Goal: Obtain resource: Download file/media

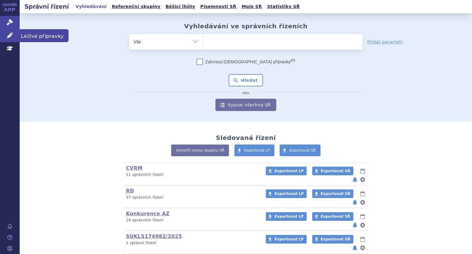
click at [10, 37] on icon at bounding box center [10, 35] width 6 height 6
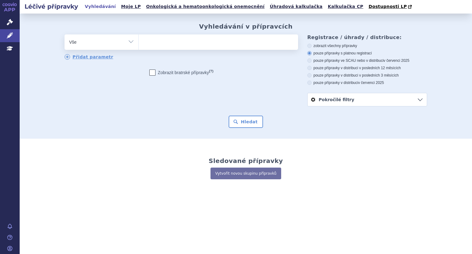
click at [133, 44] on select "Vše Přípravek/SUKL kód MAH VPOIS ATC/Aktivní látka Léková forma Síla" at bounding box center [102, 41] width 74 height 14
select select "filter-reference-group"
click at [65, 35] on select "Vše Přípravek/SUKL kód MAH VPOIS ATC/Aktivní látka Léková forma Síla" at bounding box center [102, 41] width 74 height 14
click at [160, 42] on ul at bounding box center [219, 40] width 160 height 13
click at [139, 42] on select at bounding box center [138, 41] width 0 height 15
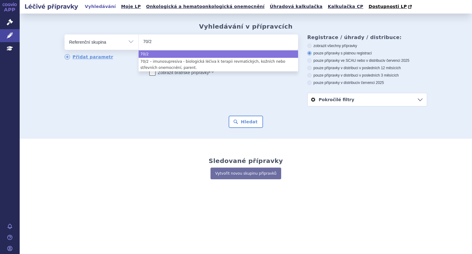
type input "70/2"
select select "70/2"
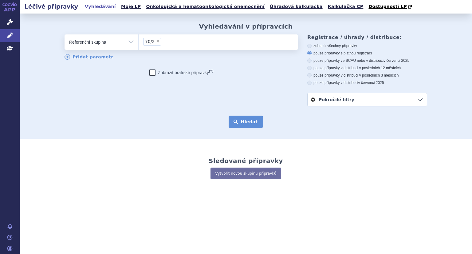
click at [245, 123] on button "Hledat" at bounding box center [246, 122] width 35 height 12
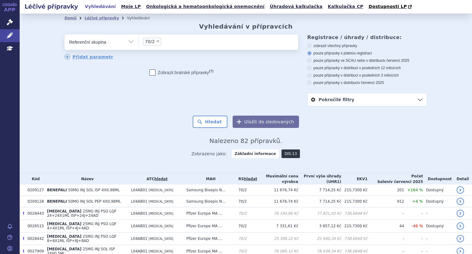
click at [284, 156] on link "DIS-13" at bounding box center [291, 153] width 18 height 9
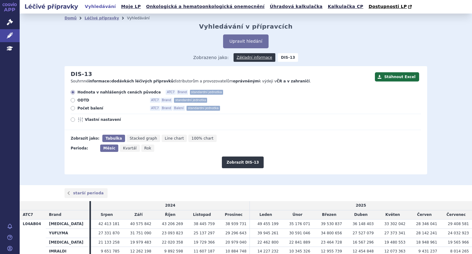
click at [71, 101] on icon at bounding box center [73, 100] width 4 height 4
click at [71, 101] on input "ODTD ATC7 Brand standardní jednotka" at bounding box center [73, 101] width 4 height 4
radio input "true"
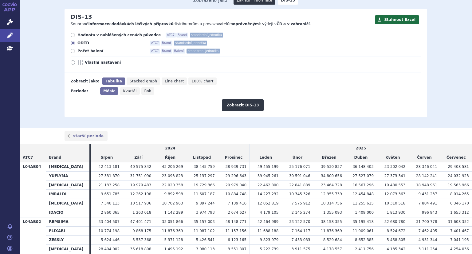
scroll to position [53, 0]
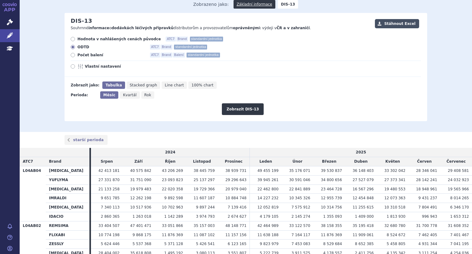
click at [407, 24] on button "Stáhnout Excel" at bounding box center [397, 23] width 44 height 9
